Goal: Check status: Verify the current state of an ongoing process or item

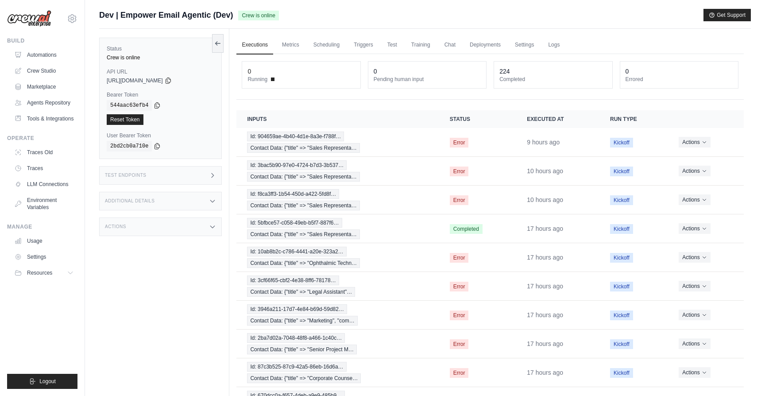
click at [165, 172] on div "Test Endpoints" at bounding box center [160, 175] width 123 height 19
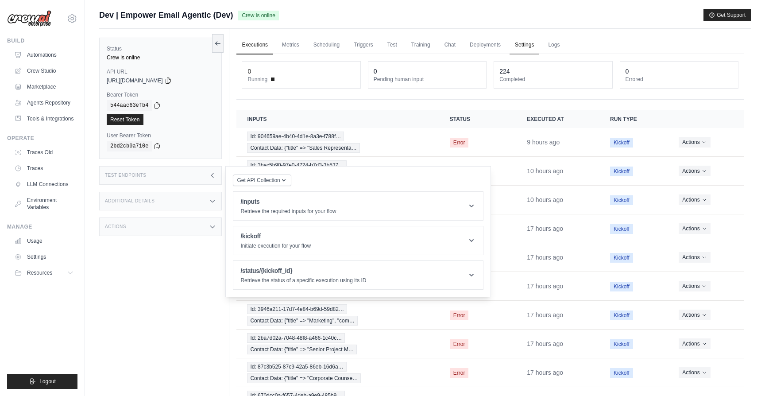
click at [523, 46] on link "Settings" at bounding box center [524, 45] width 30 height 19
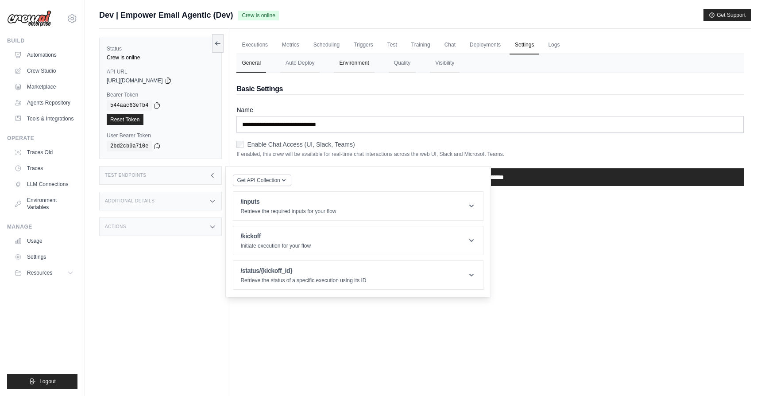
click at [344, 66] on button "Environment" at bounding box center [354, 63] width 40 height 19
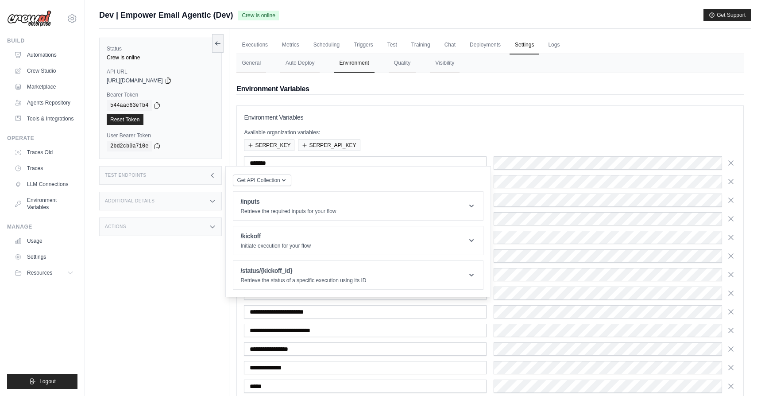
click at [485, 124] on div "**********" at bounding box center [490, 283] width 492 height 341
click at [178, 173] on div "Test Endpoints" at bounding box center [160, 175] width 123 height 19
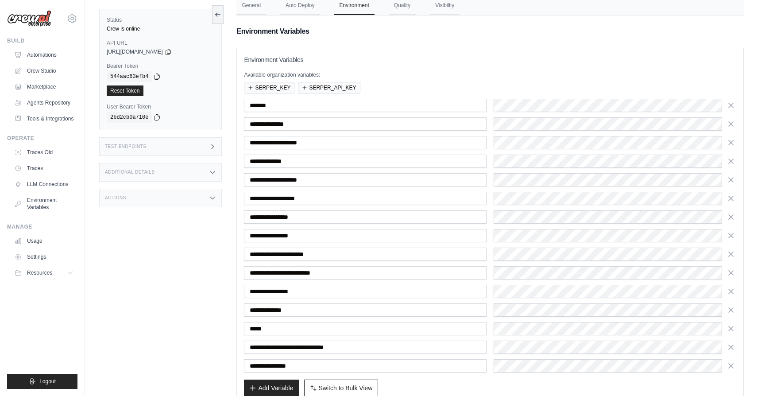
scroll to position [110, 0]
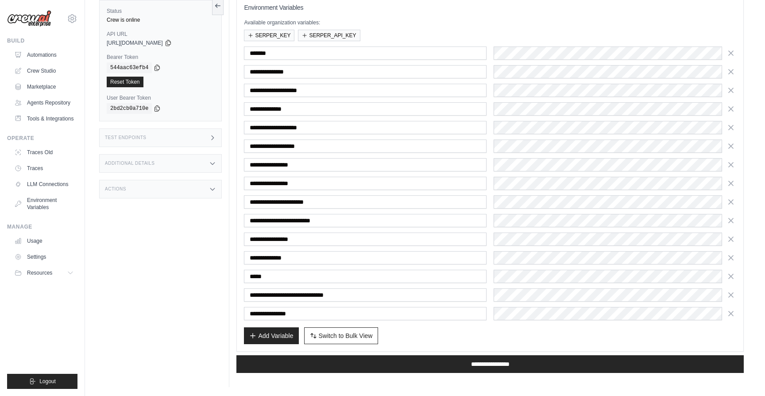
click at [496, 328] on div "Add Variable Switch to Bulk View Switch to Table View" at bounding box center [490, 335] width 492 height 17
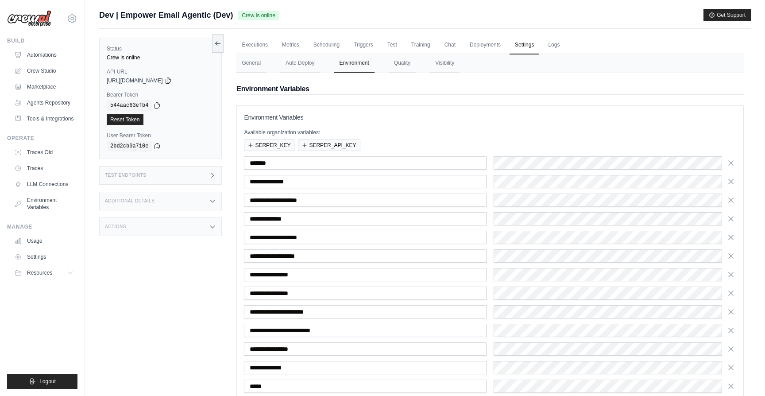
click at [183, 173] on div "Test Endpoints" at bounding box center [160, 175] width 123 height 19
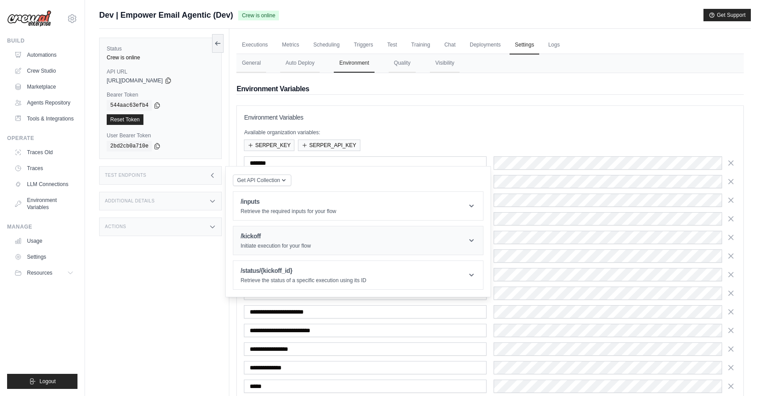
click at [265, 229] on header "/kickoff Initiate execution for your flow" at bounding box center [358, 240] width 250 height 28
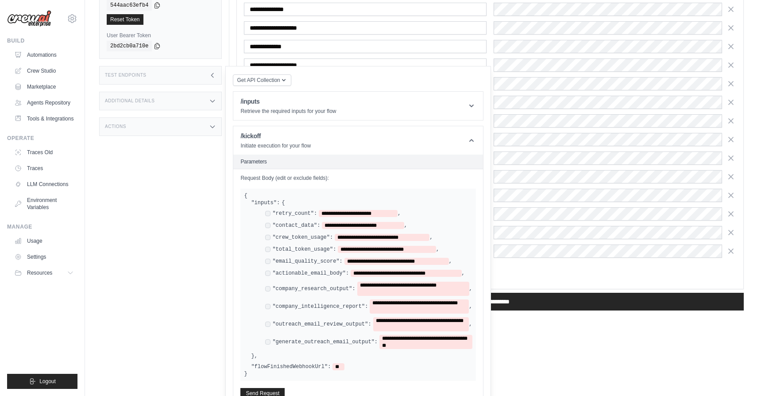
scroll to position [177, 0]
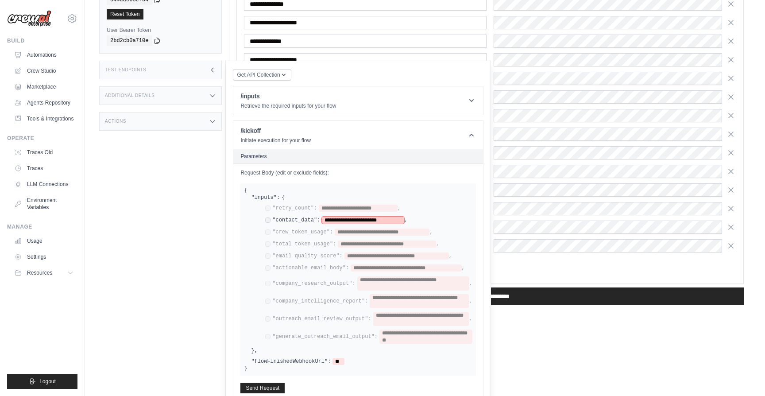
click at [353, 218] on span "**********" at bounding box center [363, 219] width 82 height 7
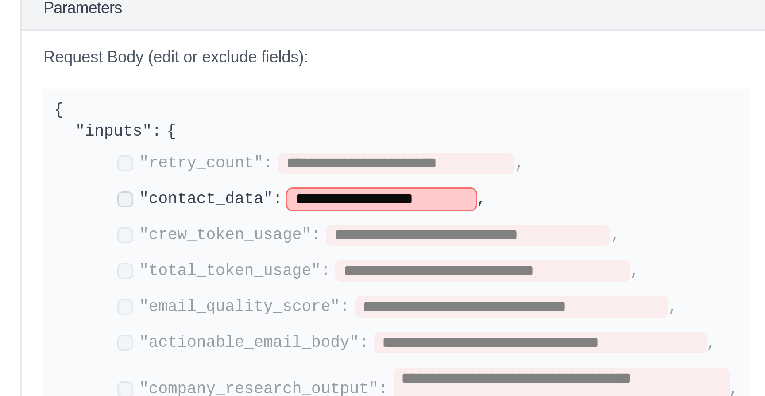
click at [350, 220] on span "**********" at bounding box center [353, 219] width 63 height 7
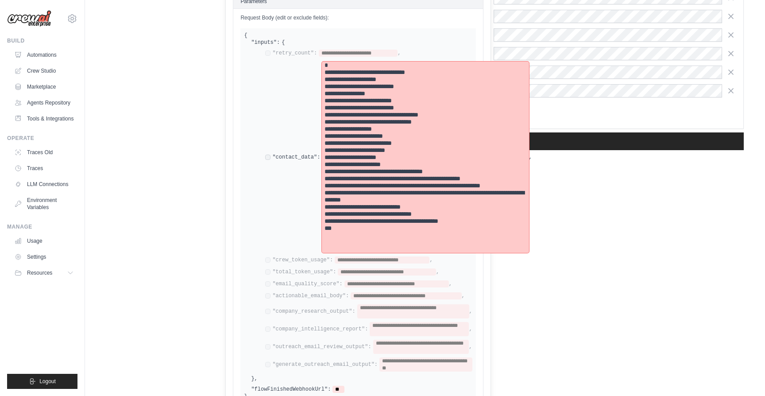
scroll to position [361, 0]
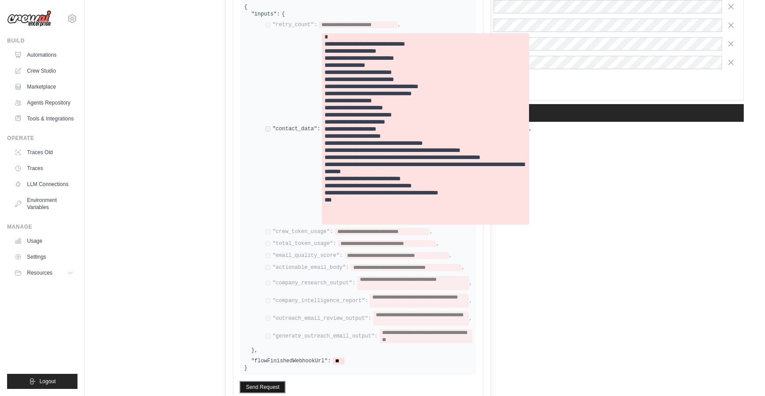
click at [250, 381] on button "Send Request" at bounding box center [262, 386] width 44 height 11
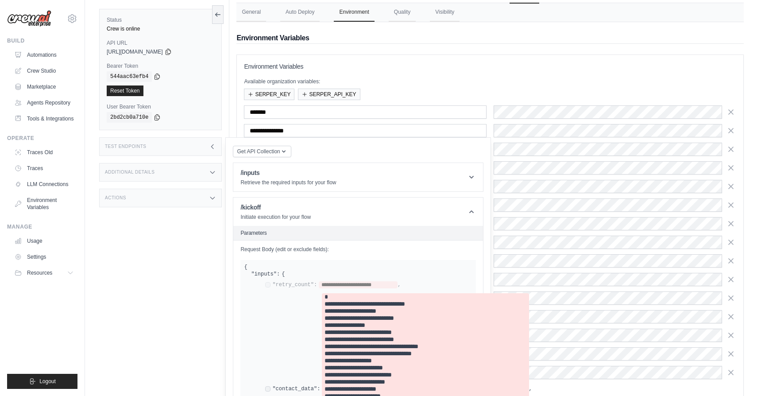
scroll to position [0, 0]
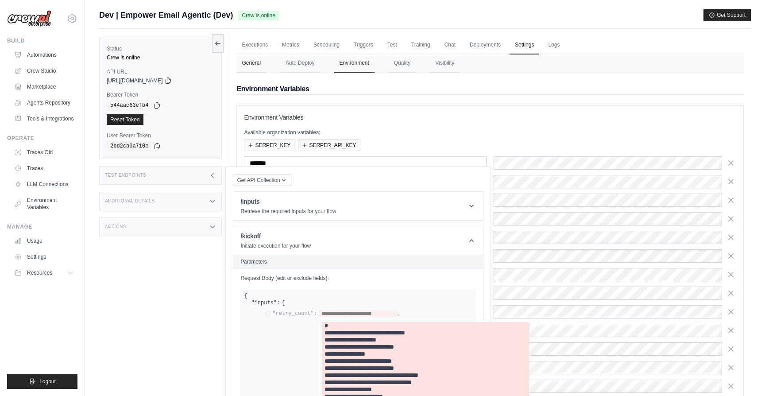
click at [254, 64] on button "General" at bounding box center [251, 63] width 30 height 19
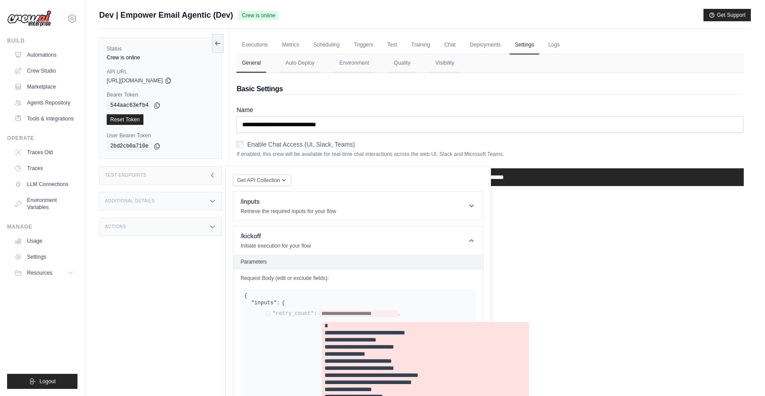
click at [184, 171] on div "Test Endpoints" at bounding box center [160, 175] width 123 height 19
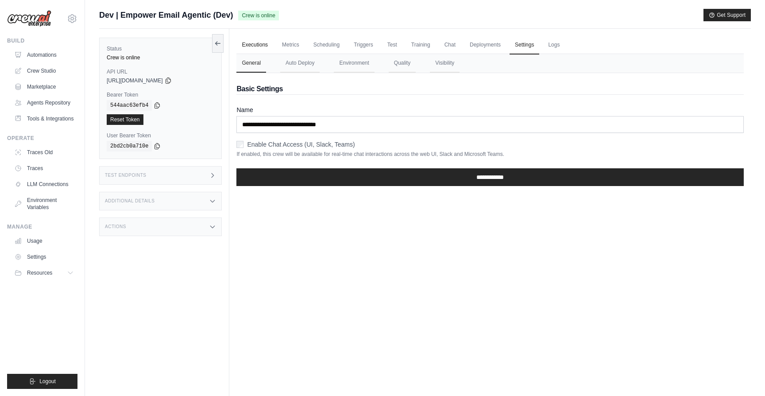
click at [261, 42] on link "Executions" at bounding box center [254, 45] width 37 height 19
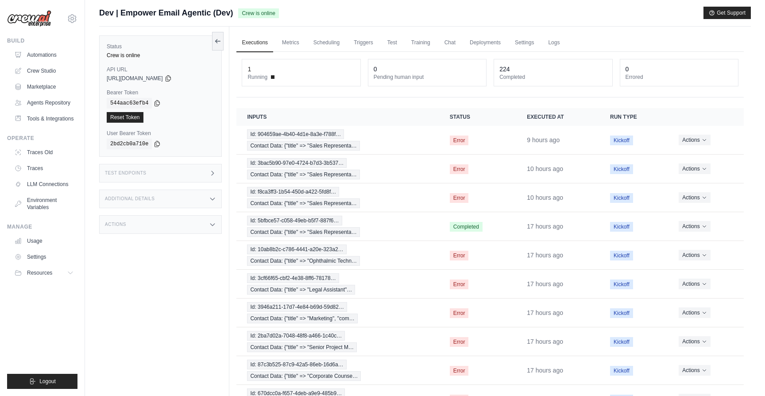
scroll to position [2, 0]
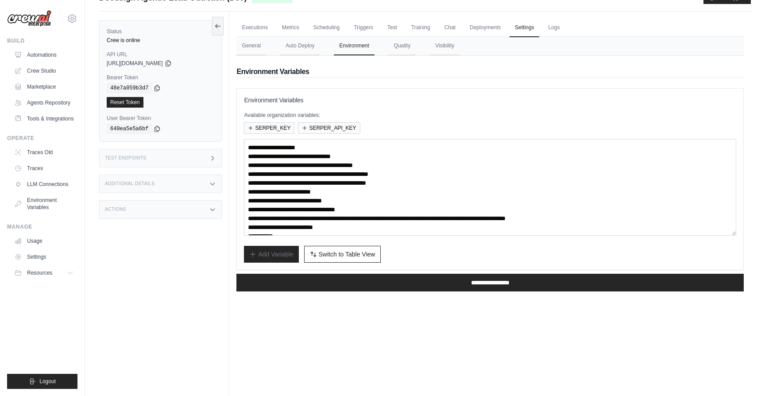
scroll to position [53, 0]
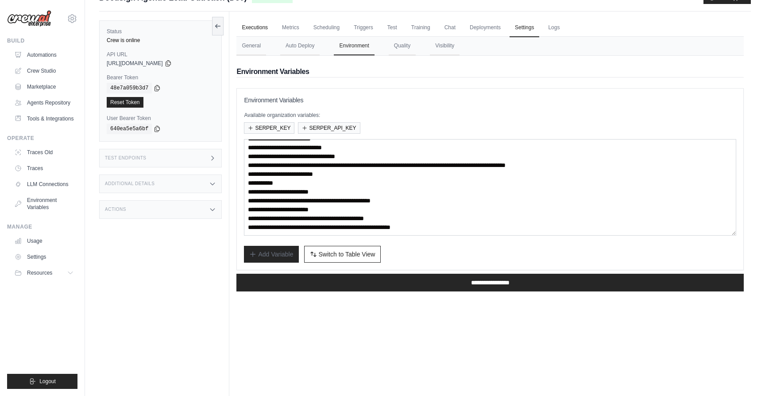
click at [257, 32] on link "Executions" at bounding box center [254, 28] width 37 height 19
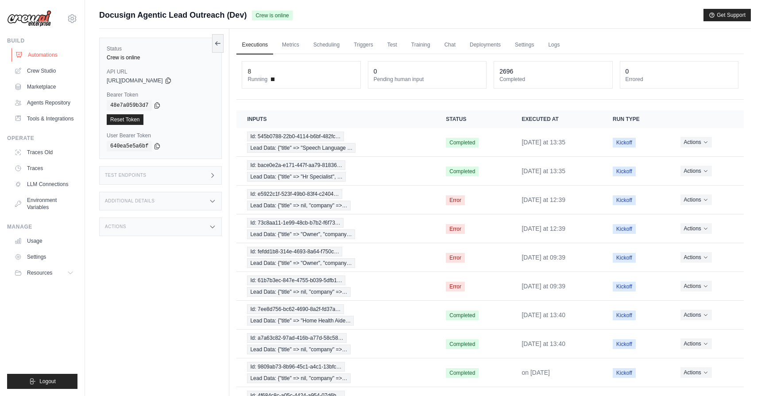
click at [43, 55] on link "Automations" at bounding box center [45, 55] width 67 height 14
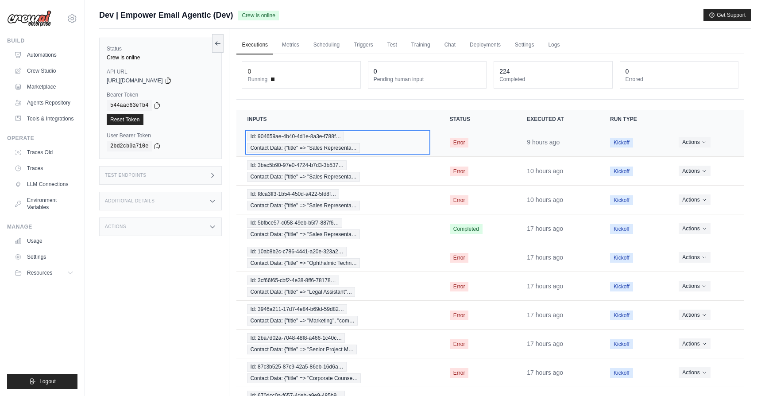
click at [386, 137] on div "Id: 904659ae-4b40-4d1e-8a3e-f788f… Contact Data: {"title" => "Sales Representa…" at bounding box center [337, 141] width 181 height 21
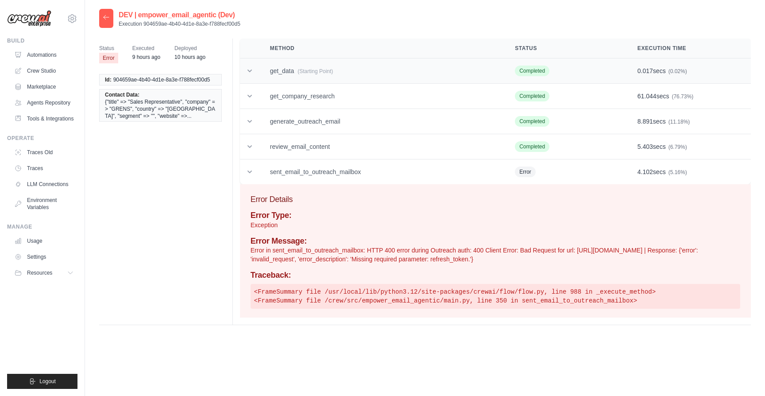
click at [443, 63] on td "get_data (Starting Point)" at bounding box center [381, 70] width 245 height 25
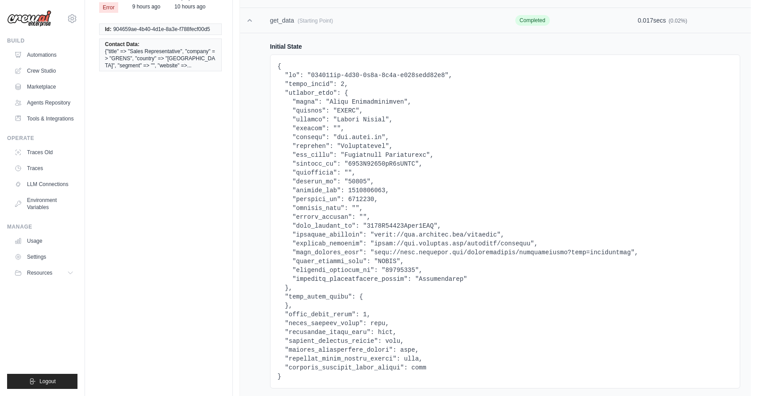
scroll to position [57, 0]
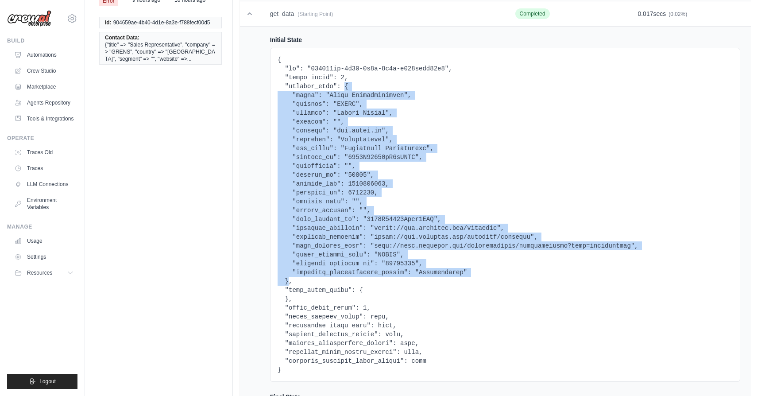
drag, startPoint x: 345, startPoint y: 84, endPoint x: 288, endPoint y: 278, distance: 202.6
click at [288, 278] on pre at bounding box center [504, 214] width 455 height 319
copy pre "{ "title": "Sales Representative", "company": "GRENS", "country": "[GEOGRAPHIC_…"
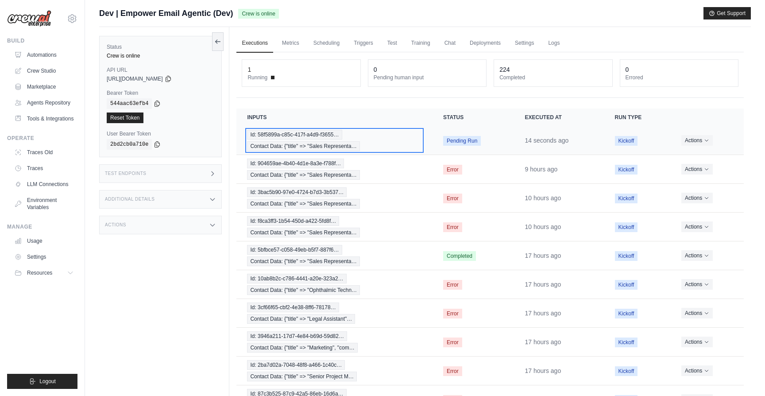
click at [369, 131] on div "Id: 58f5899a-c85c-417f-a4d9-f3655… Contact Data: {"title" => "Sales Representa…" at bounding box center [334, 140] width 175 height 21
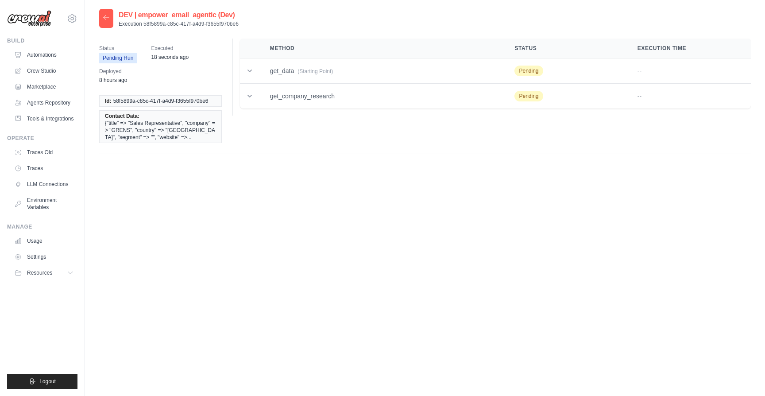
drag, startPoint x: 239, startPoint y: 23, endPoint x: 144, endPoint y: 22, distance: 94.3
click at [144, 22] on div "DEV | empower_email_agentic (Dev) Execution 58f5899a-c85c-417f-a4d9-f3655f970be6" at bounding box center [424, 18] width 651 height 19
copy p "58f5899a-c85c-417f-a4d9-f3655f970be6"
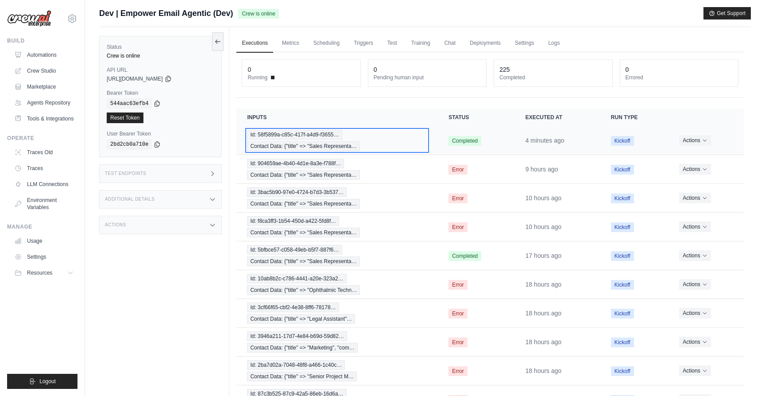
click at [381, 143] on div "Id: 58f5899a-c85c-417f-a4d9-f3655… Contact Data: {"title" => "Sales Representa…" at bounding box center [337, 140] width 180 height 21
